Goal: Check status

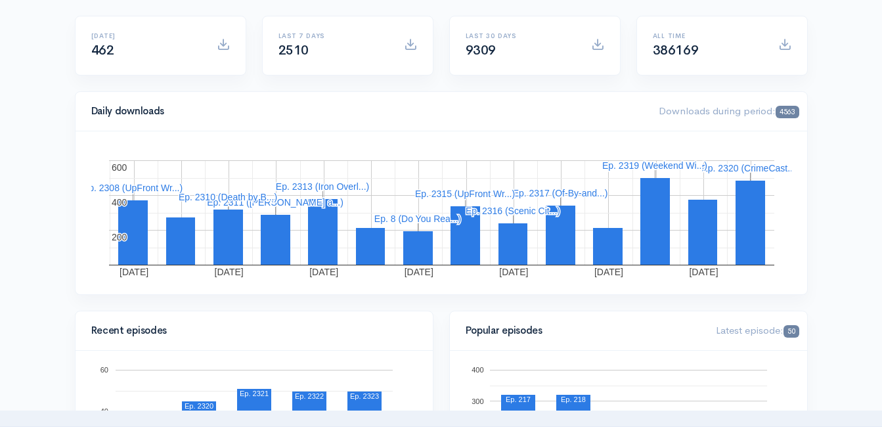
scroll to position [131, 0]
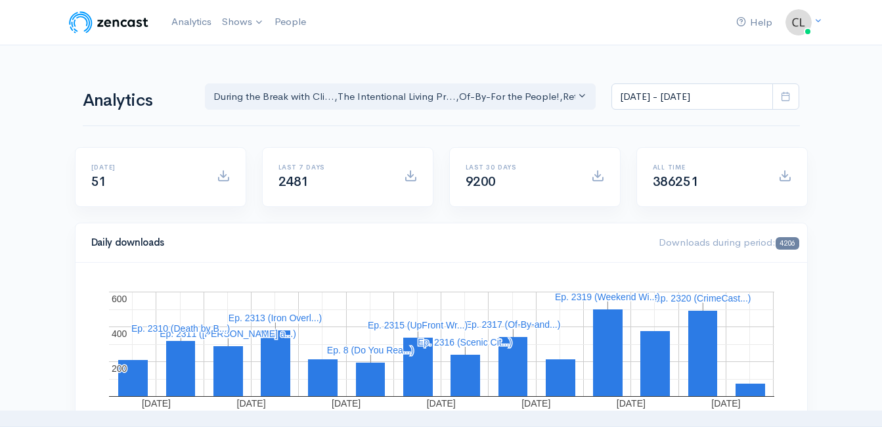
click at [792, 99] on span at bounding box center [785, 96] width 27 height 27
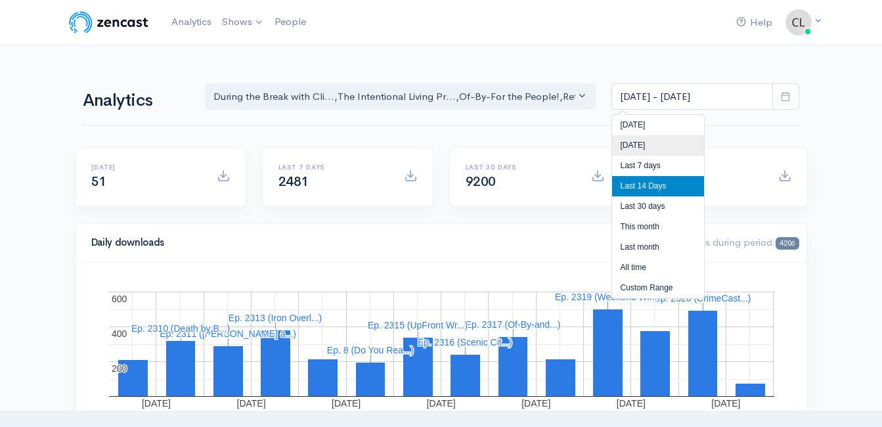
click at [677, 147] on li "[DATE]" at bounding box center [658, 145] width 92 height 20
type input "Aug 31, 2025 - Aug 31, 2025"
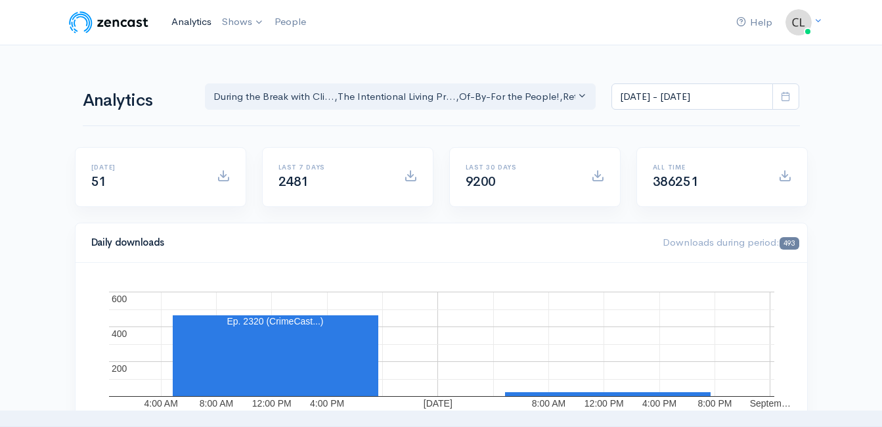
click at [186, 21] on link "Analytics" at bounding box center [191, 22] width 51 height 28
